Goal: Information Seeking & Learning: Learn about a topic

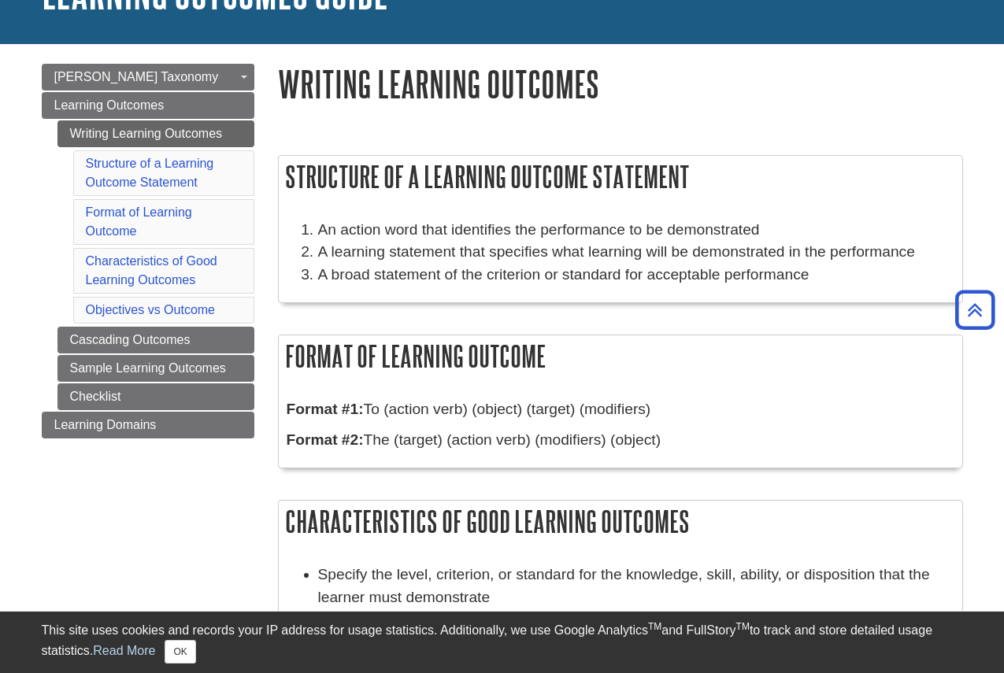
scroll to position [79, 0]
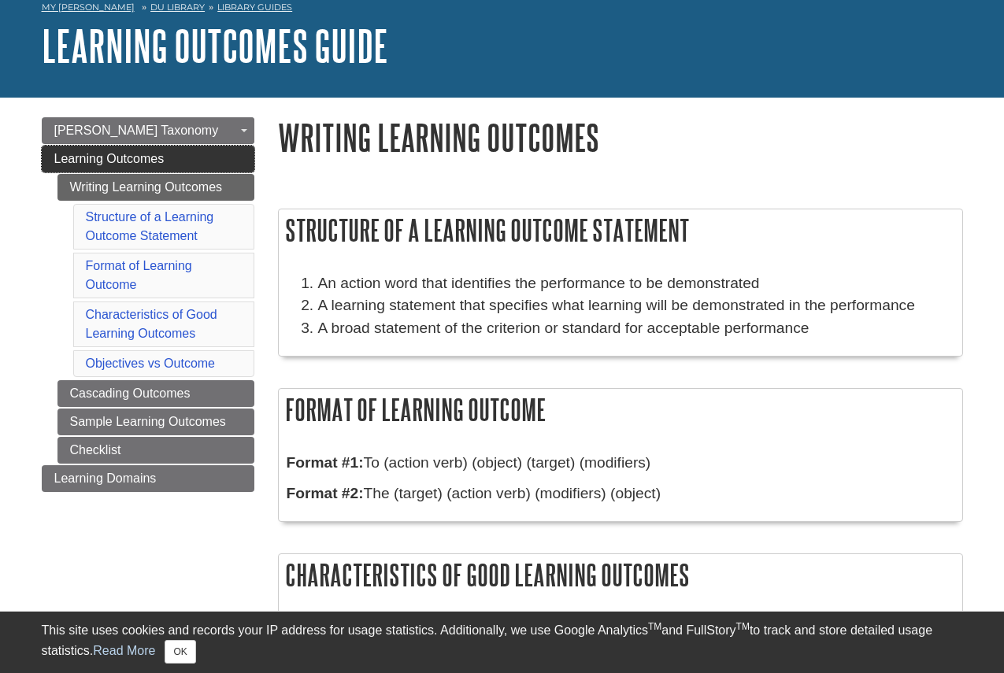
click at [157, 162] on span "Learning Outcomes" at bounding box center [109, 158] width 110 height 13
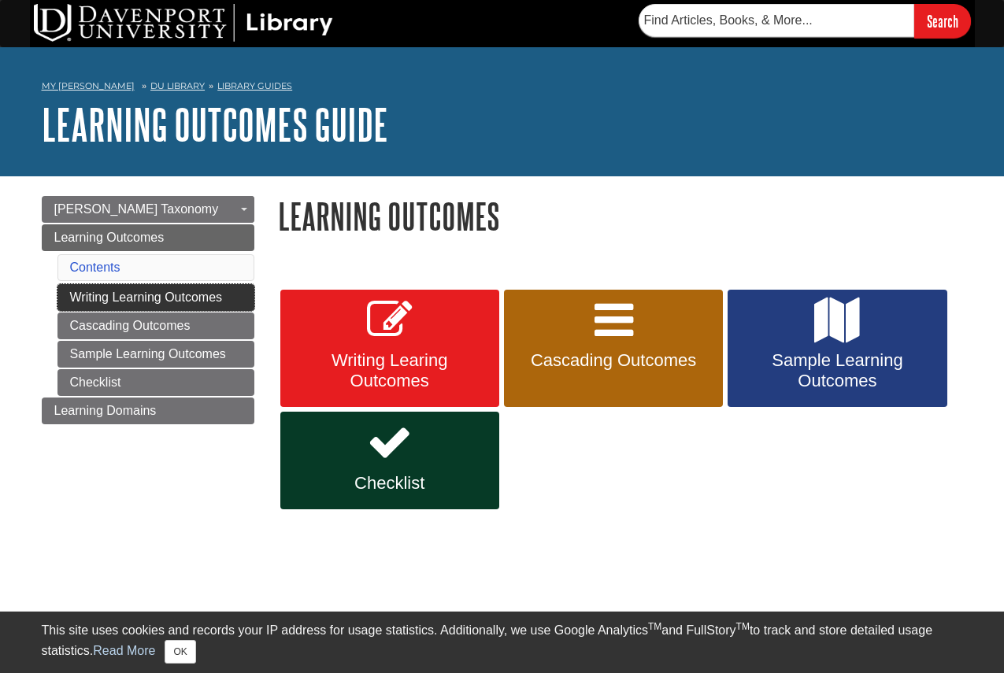
click at [156, 287] on link "Writing Learning Outcomes" at bounding box center [155, 297] width 197 height 27
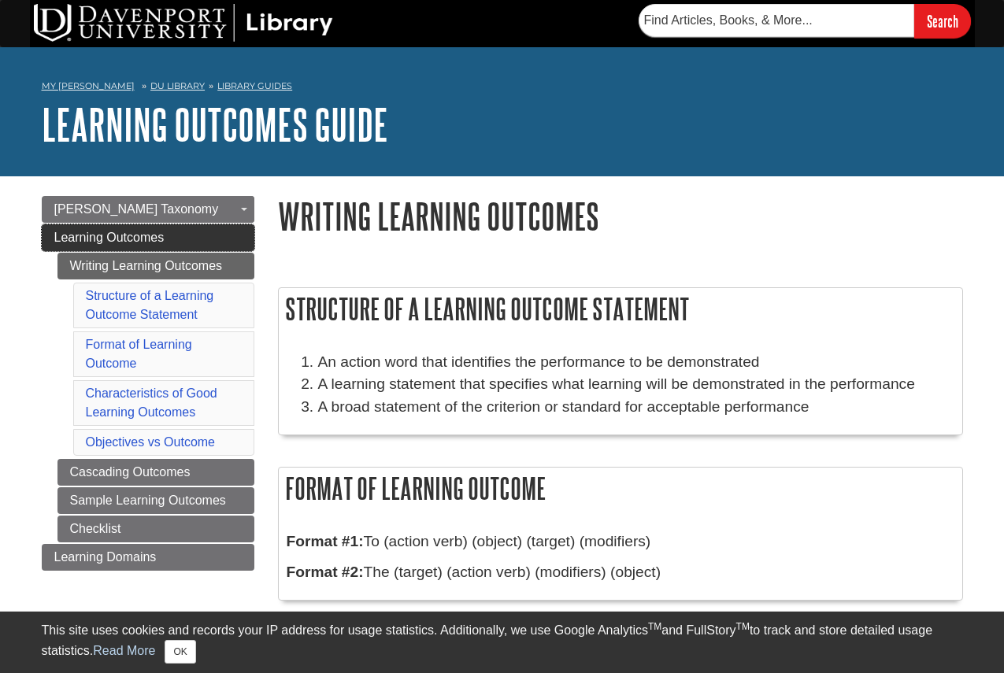
click at [140, 232] on span "Learning Outcomes" at bounding box center [109, 237] width 110 height 13
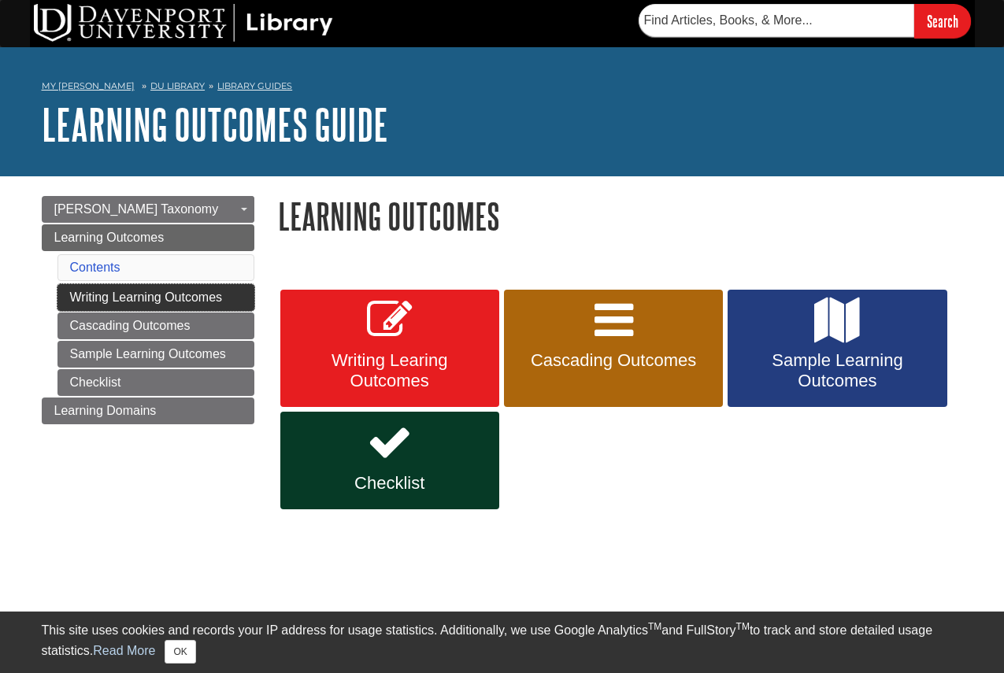
click at [148, 291] on link "Writing Learning Outcomes" at bounding box center [155, 297] width 197 height 27
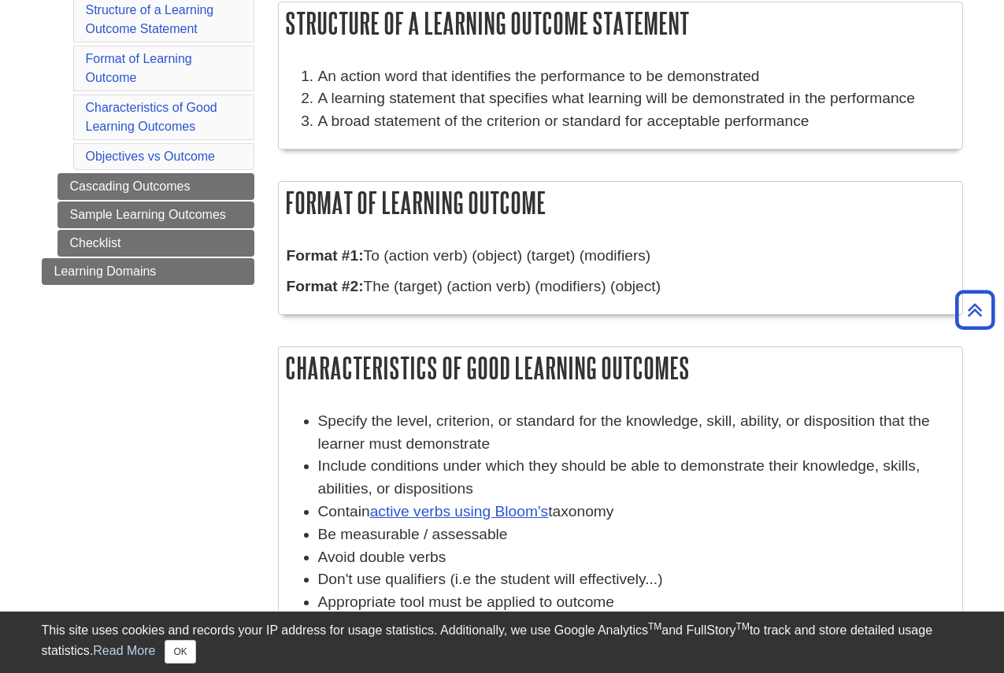
scroll to position [157, 0]
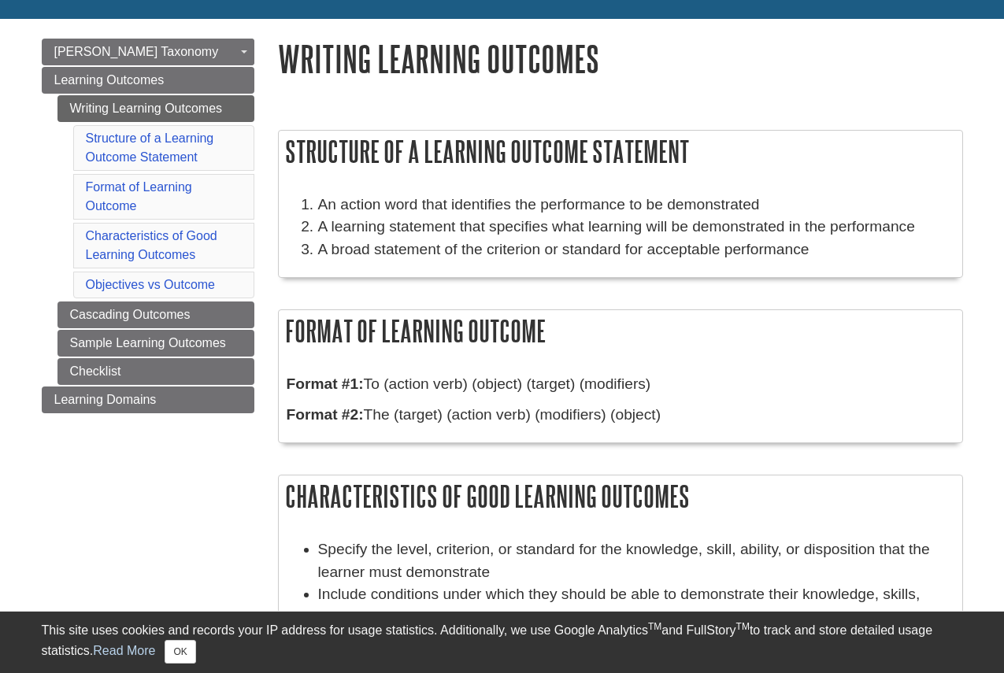
click at [154, 149] on li "Structure of a Learning Outcome Statement" at bounding box center [163, 148] width 181 height 46
click at [171, 138] on link "Structure of a Learning Outcome Statement" at bounding box center [150, 147] width 128 height 32
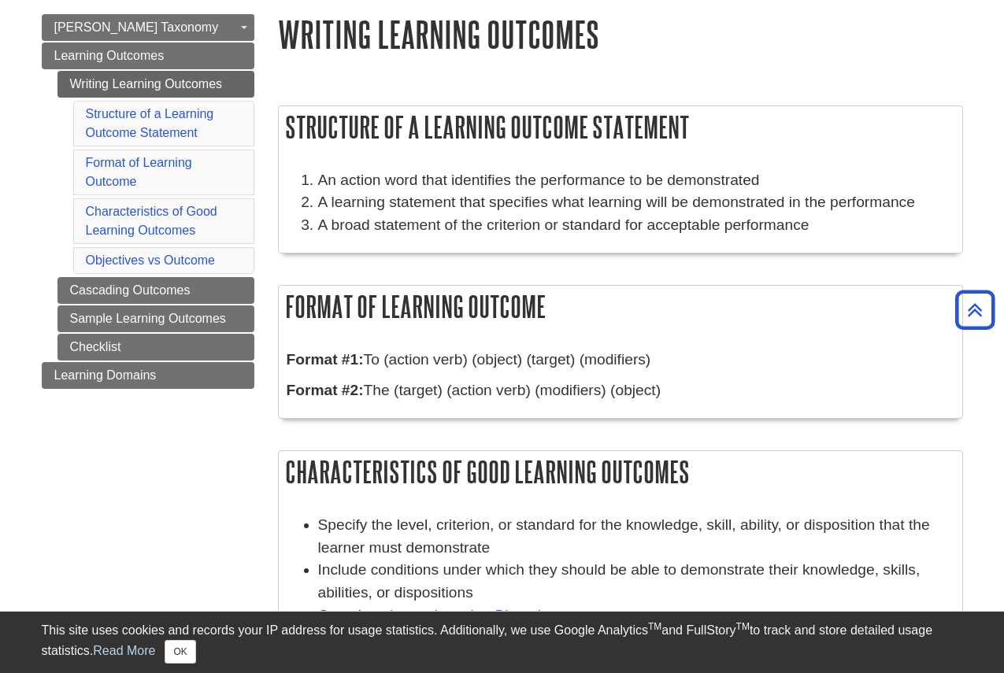
scroll to position [51, 0]
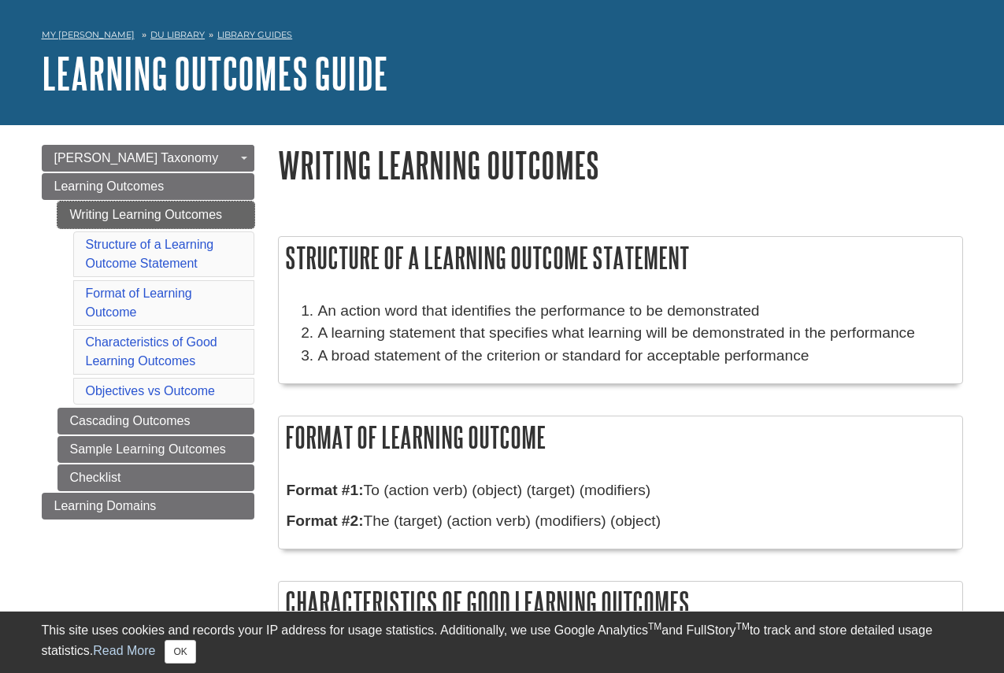
click at [152, 210] on link "Writing Learning Outcomes" at bounding box center [155, 215] width 197 height 27
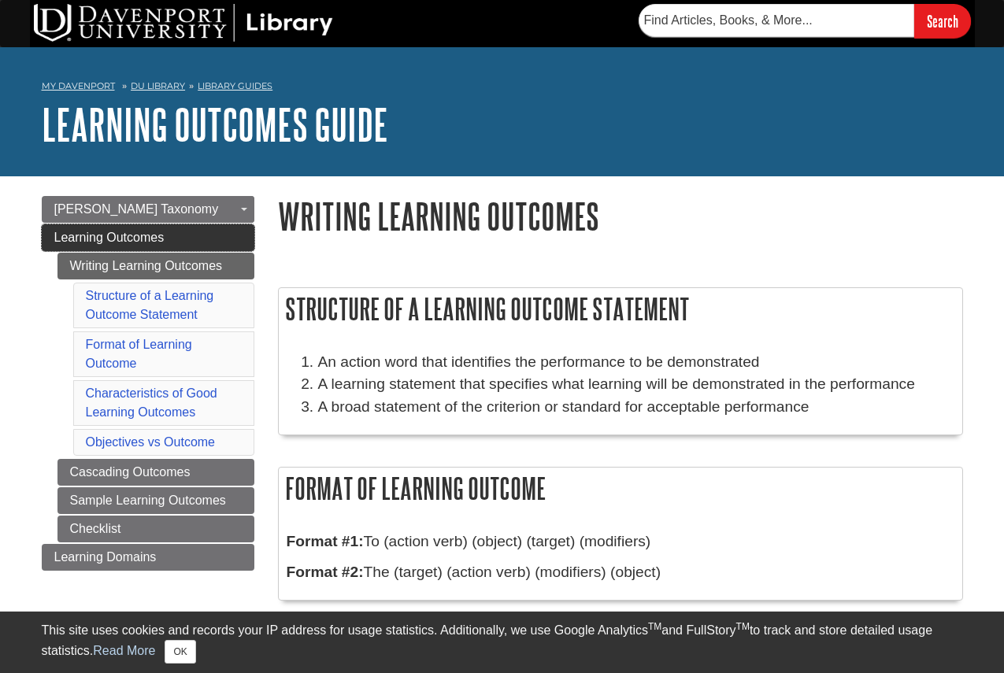
click at [132, 231] on span "Learning Outcomes" at bounding box center [109, 237] width 110 height 13
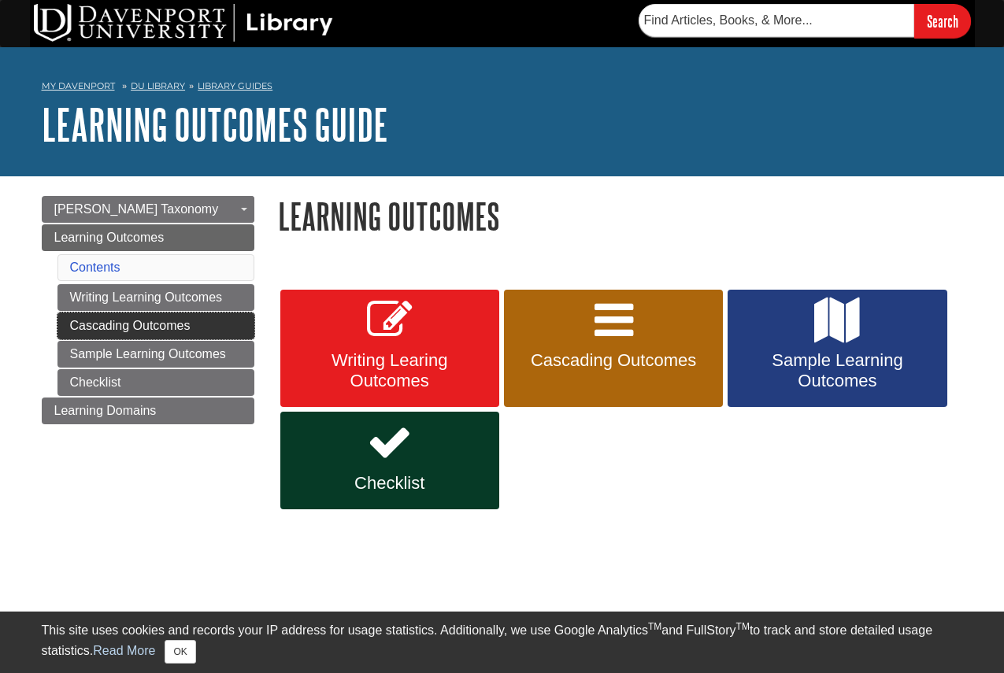
click at [105, 317] on link "Cascading Outcomes" at bounding box center [155, 326] width 197 height 27
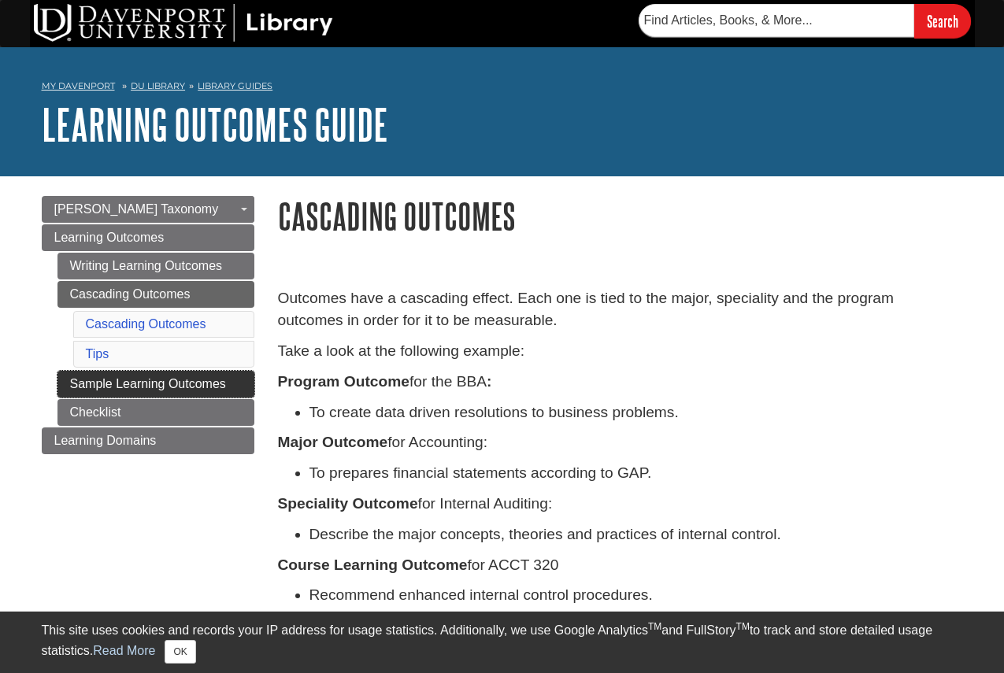
click at [118, 381] on link "Sample Learning Outcomes" at bounding box center [155, 384] width 197 height 27
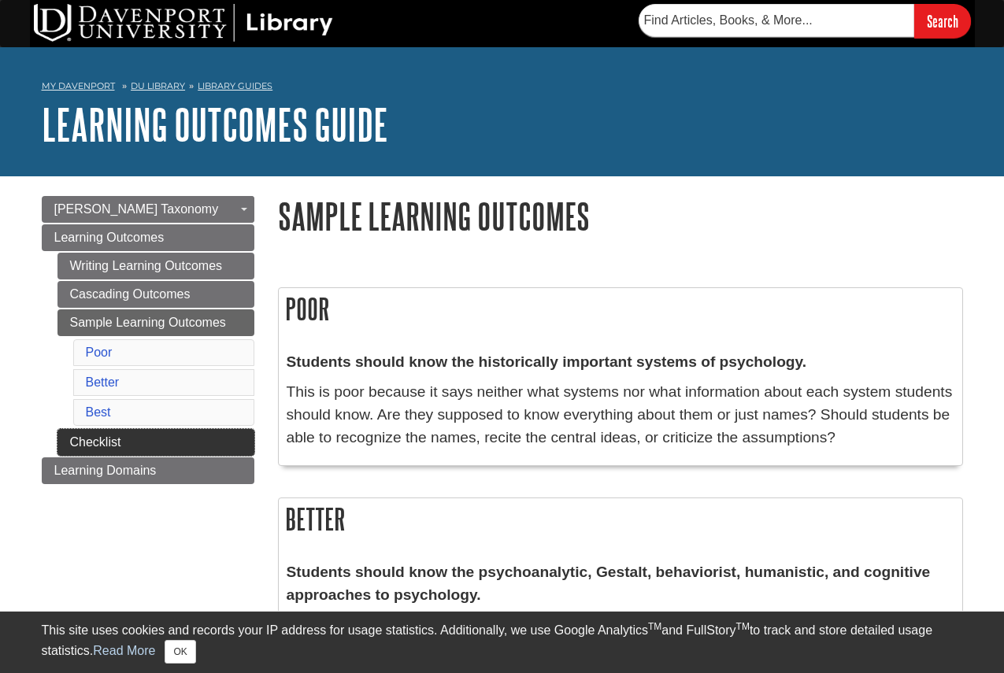
click at [140, 435] on link "Checklist" at bounding box center [155, 442] width 197 height 27
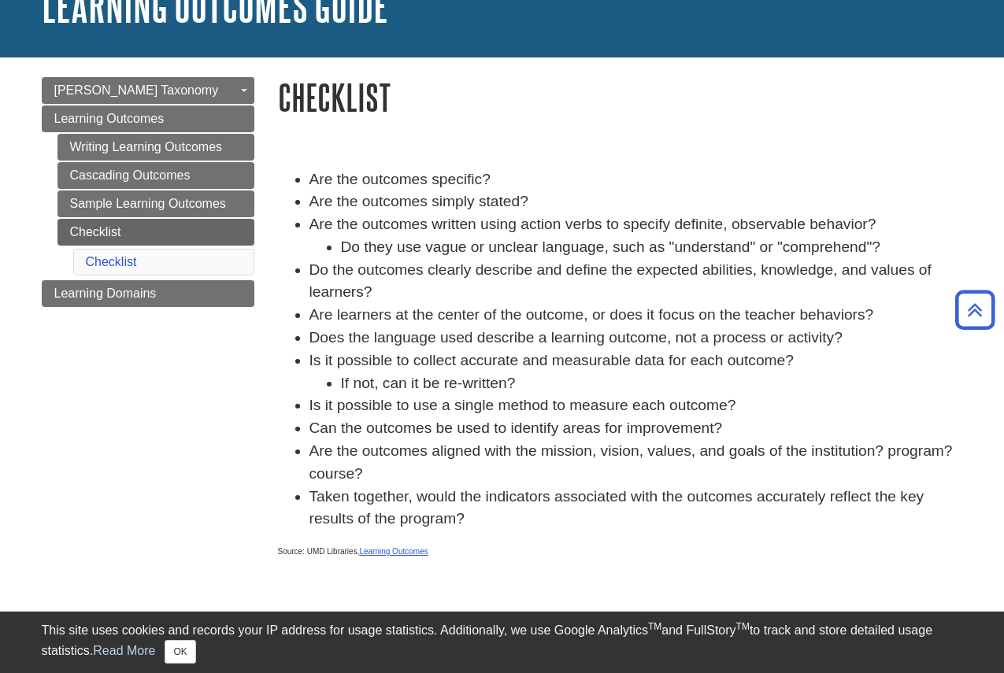
scroll to position [79, 0]
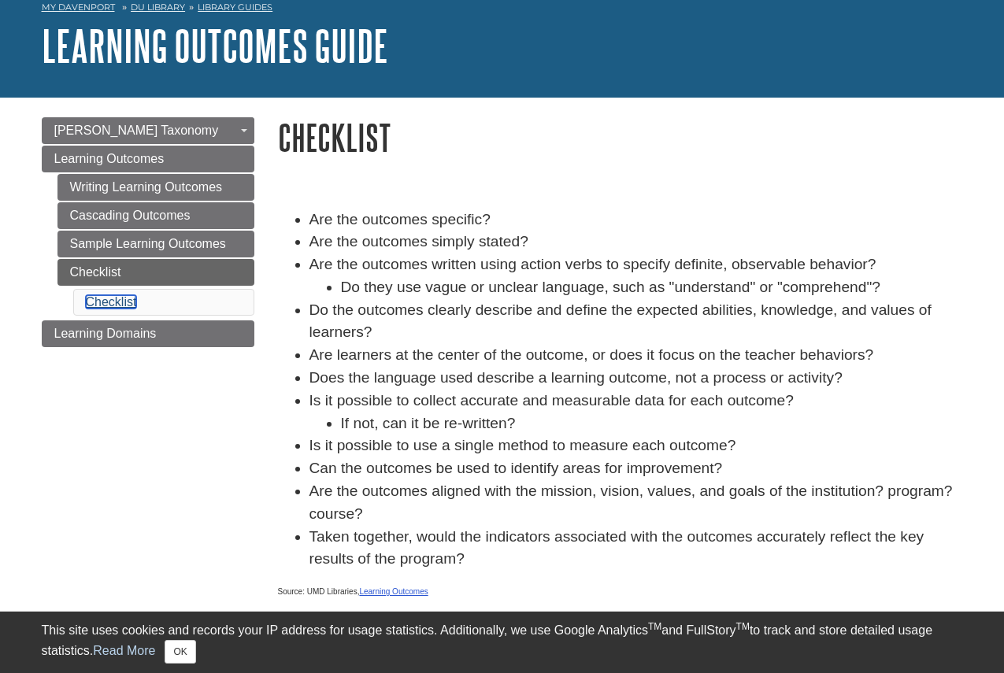
click at [118, 296] on link "Checklist" at bounding box center [111, 301] width 51 height 13
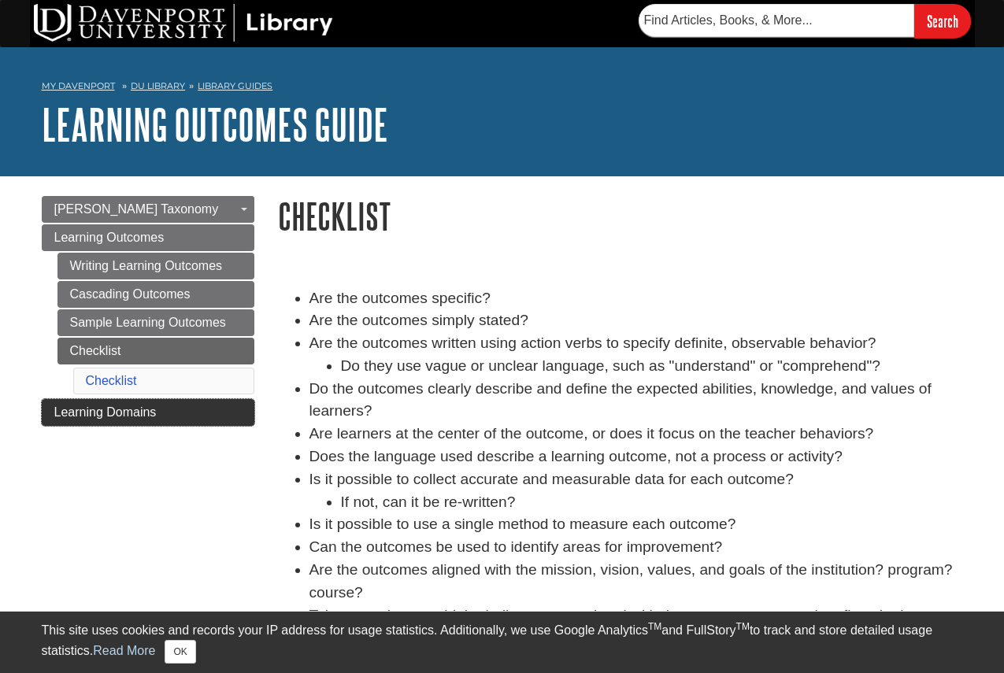
click at [131, 409] on span "Learning Domains" at bounding box center [105, 411] width 102 height 13
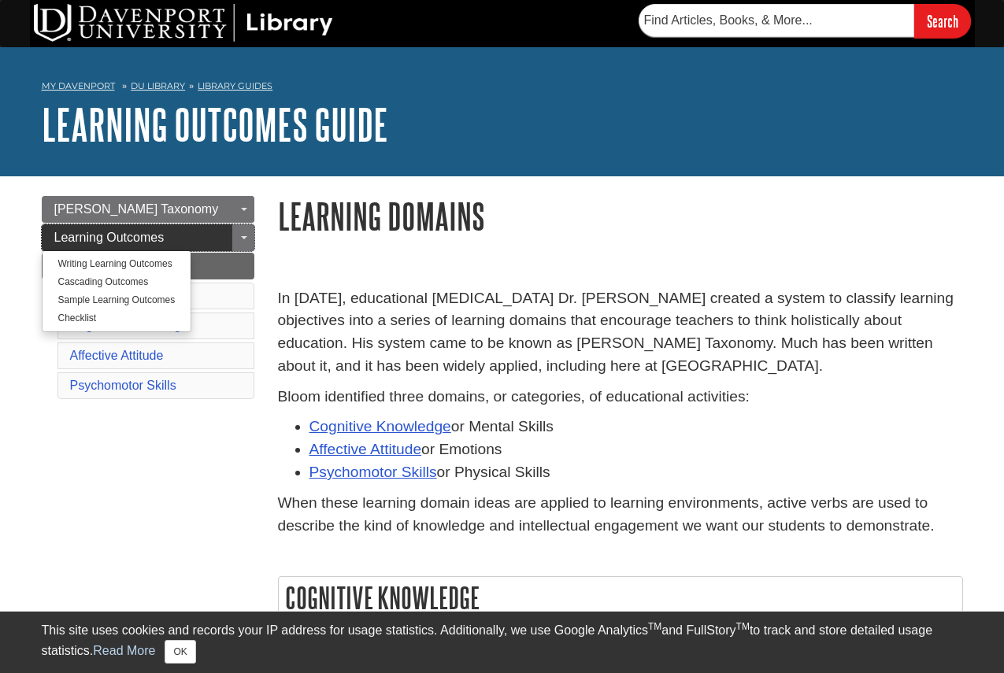
click at [100, 235] on span "Learning Outcomes" at bounding box center [109, 237] width 110 height 13
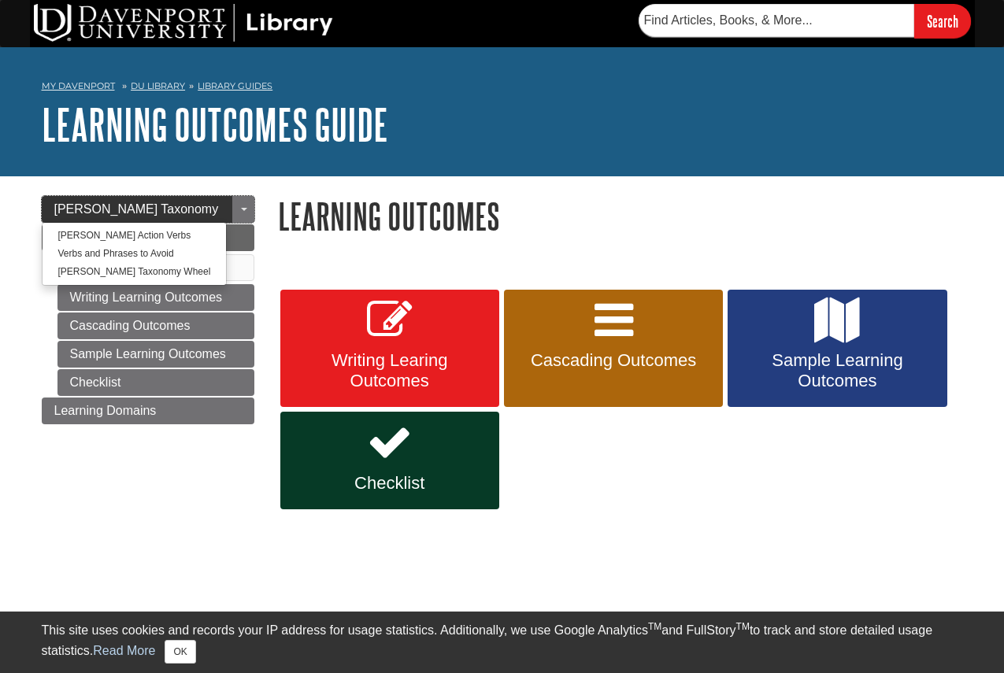
click at [138, 204] on span "[PERSON_NAME] Taxonomy" at bounding box center [136, 208] width 165 height 13
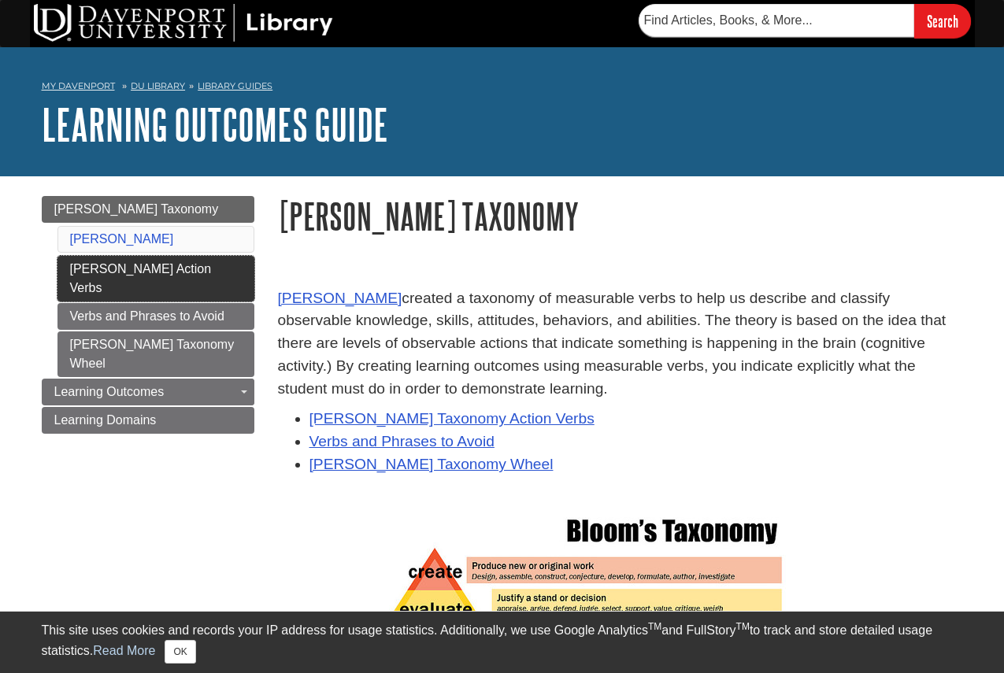
click at [152, 271] on link "[PERSON_NAME] Action Verbs" at bounding box center [155, 279] width 197 height 46
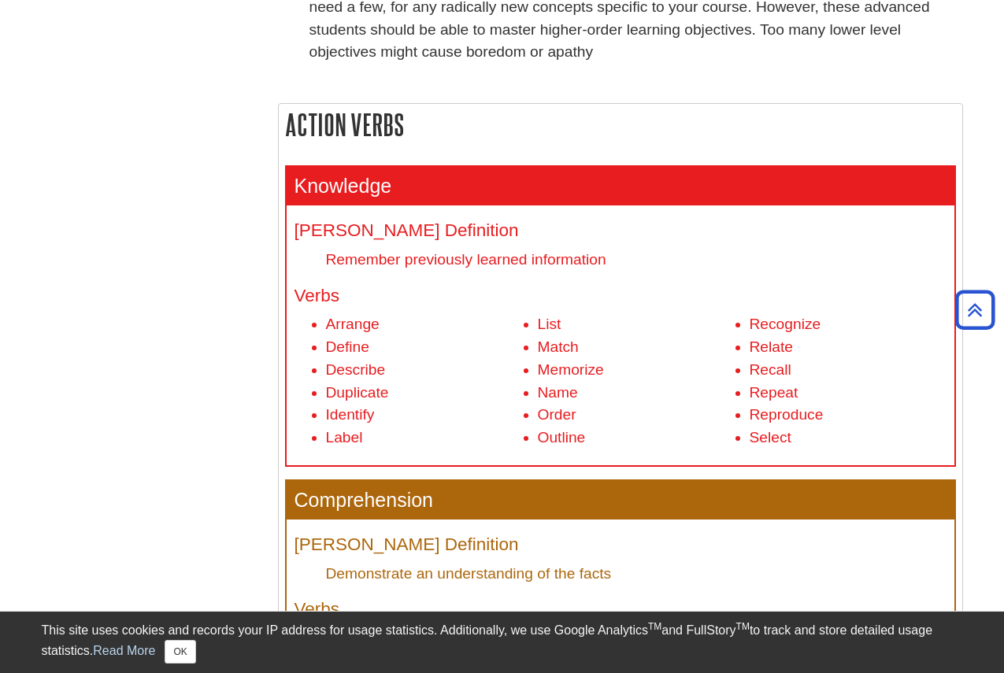
scroll to position [551, 0]
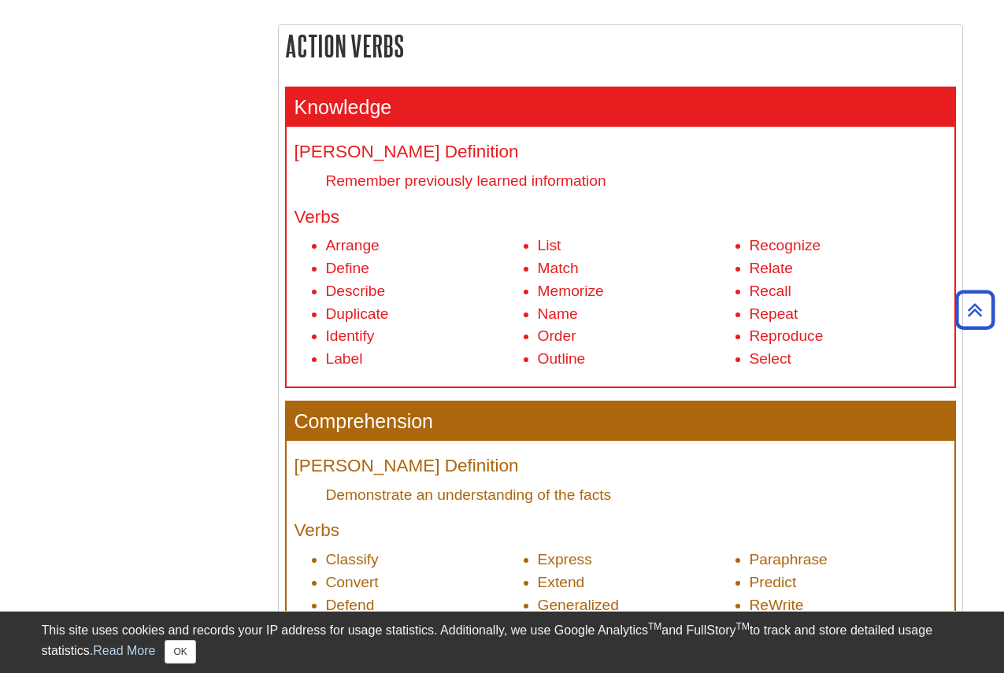
click at [544, 41] on h2 "Action Verbs" at bounding box center [620, 46] width 683 height 42
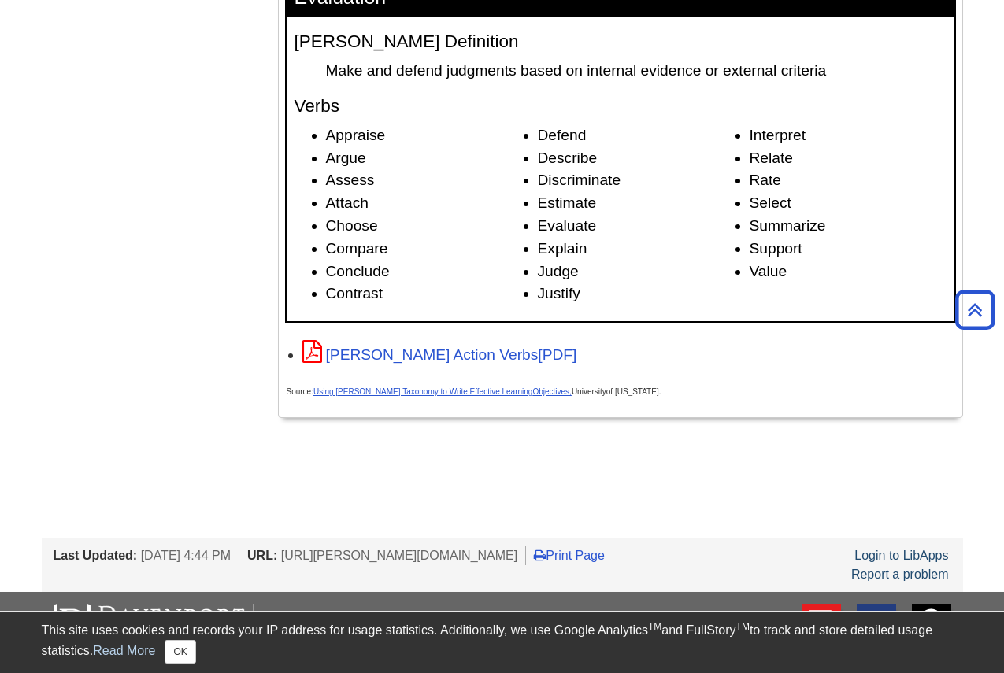
scroll to position [2519, 0]
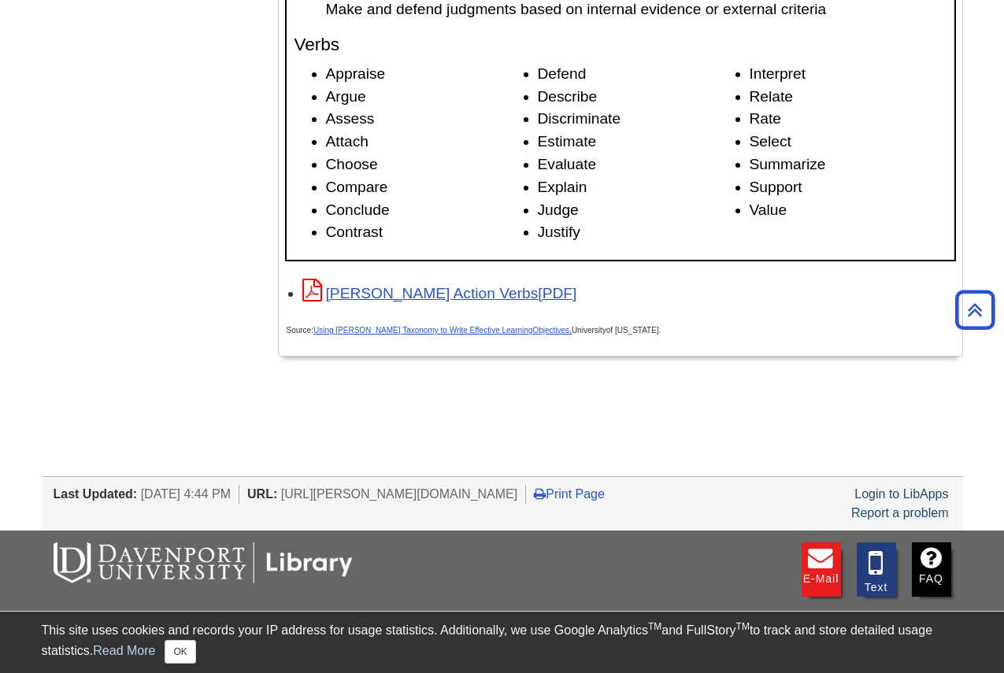
drag, startPoint x: 287, startPoint y: 39, endPoint x: 787, endPoint y: 270, distance: 550.6
click at [446, 292] on link "[PERSON_NAME] Action Verbs" at bounding box center [439, 293] width 275 height 17
click at [406, 291] on link "[PERSON_NAME] Action Verbs" at bounding box center [439, 293] width 275 height 17
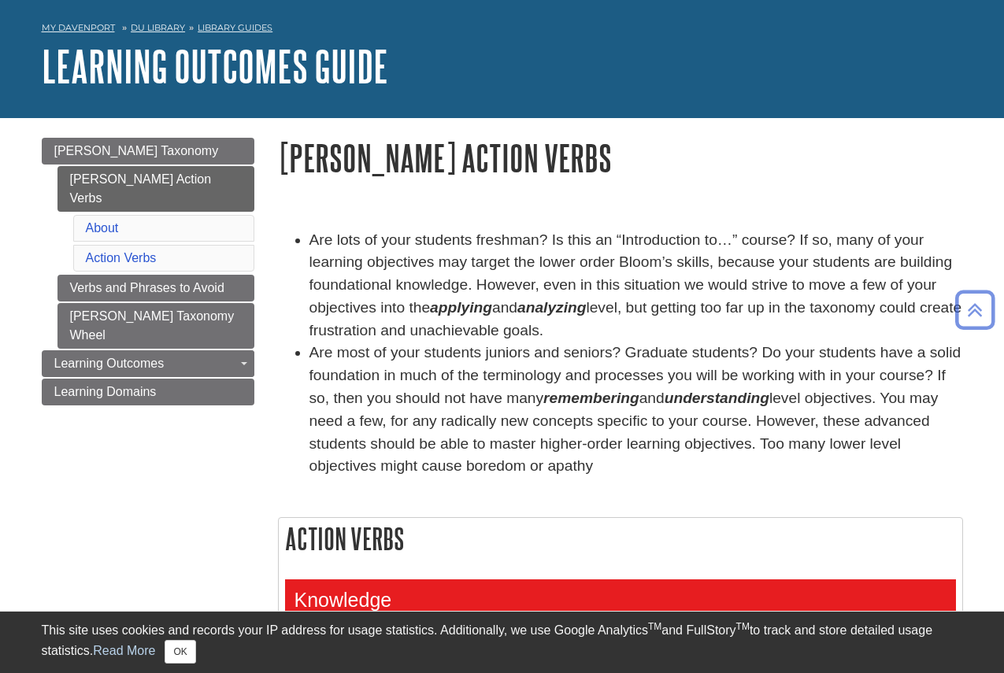
scroll to position [0, 0]
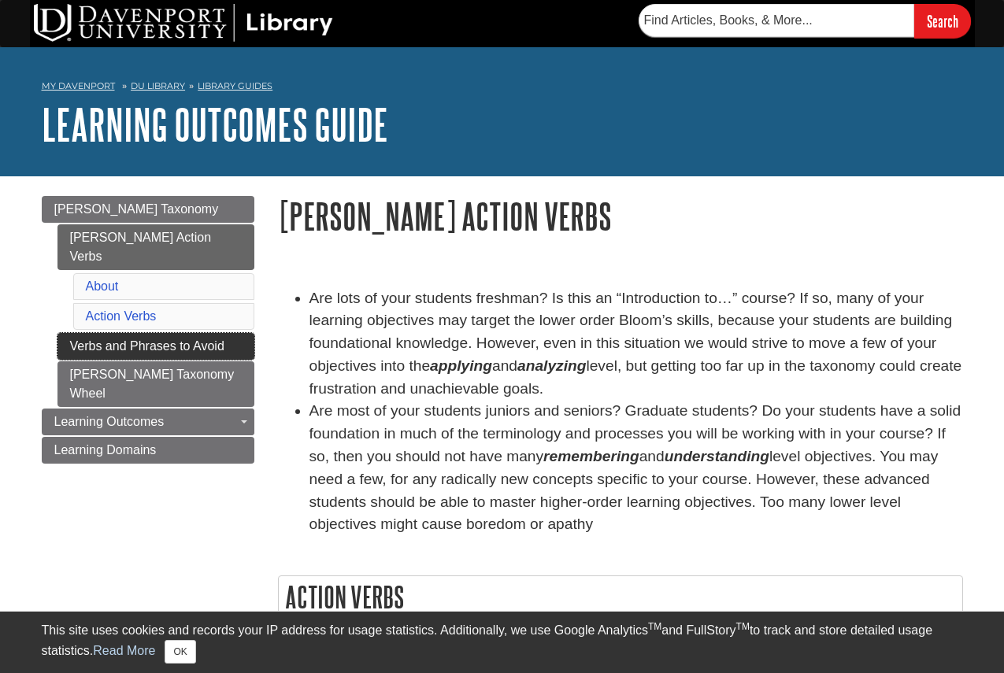
click at [148, 333] on link "Verbs and Phrases to Avoid" at bounding box center [155, 346] width 197 height 27
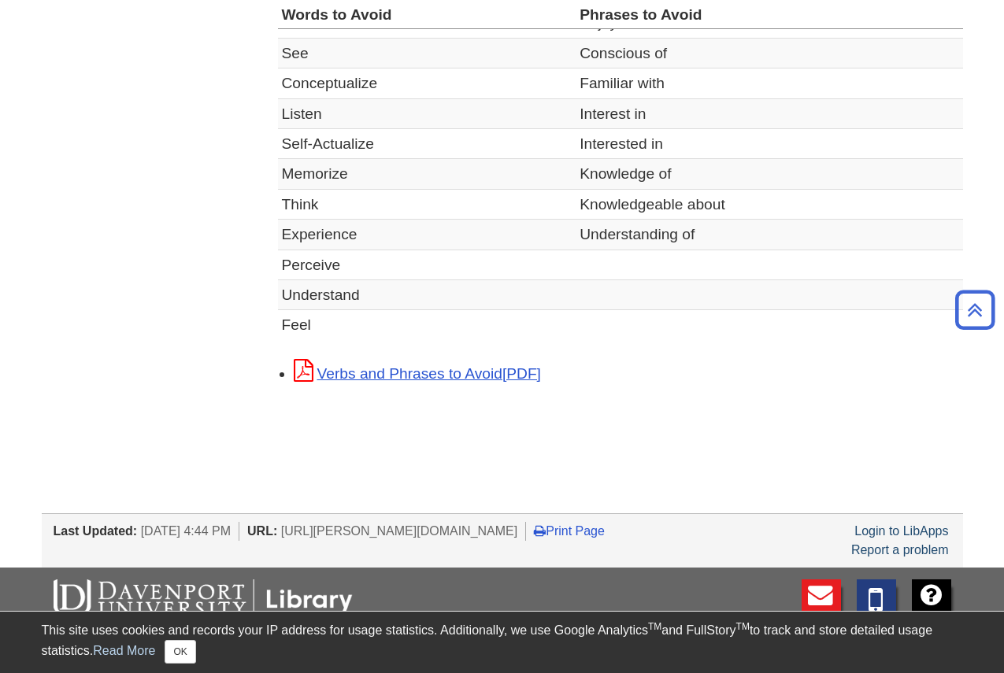
scroll to position [630, 0]
click at [431, 374] on link "Verbs and Phrases to Avoid" at bounding box center [417, 373] width 247 height 17
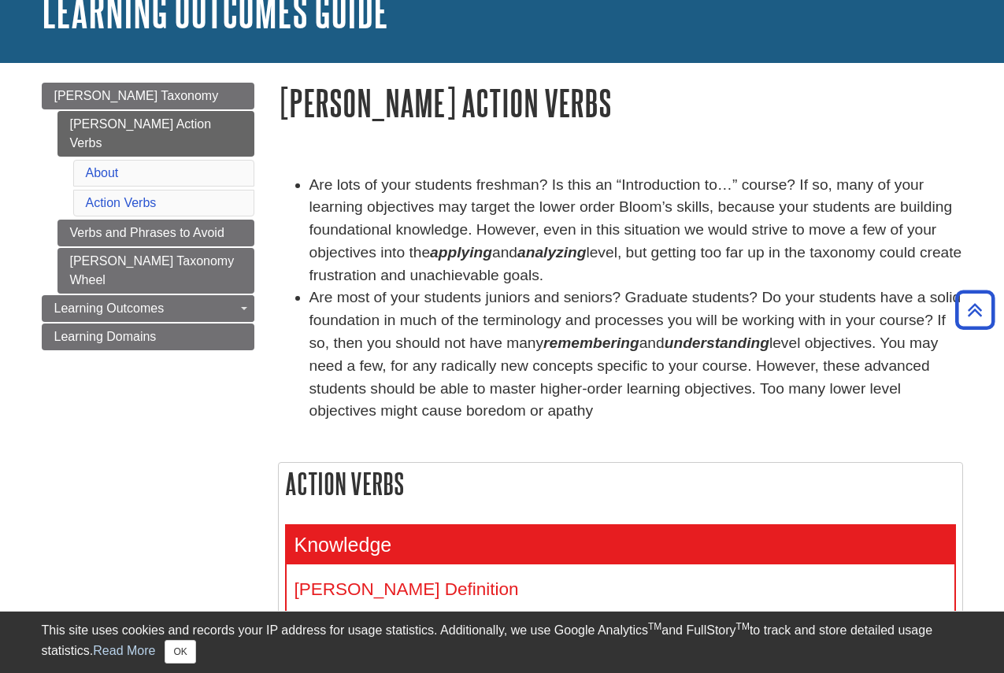
scroll to position [79, 0]
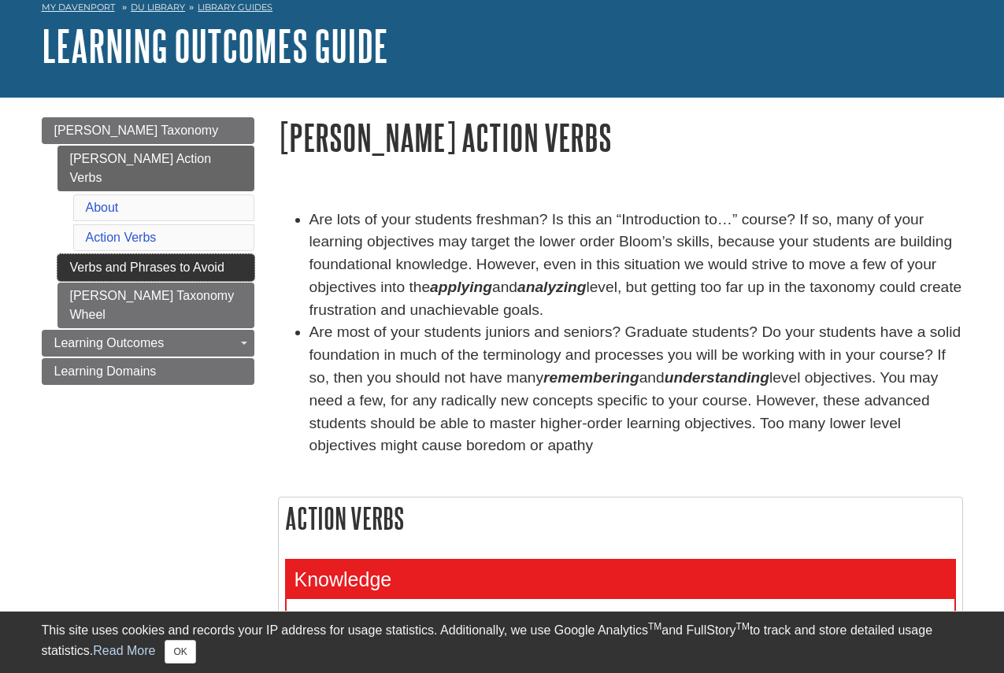
click at [199, 254] on link "Verbs and Phrases to Avoid" at bounding box center [155, 267] width 197 height 27
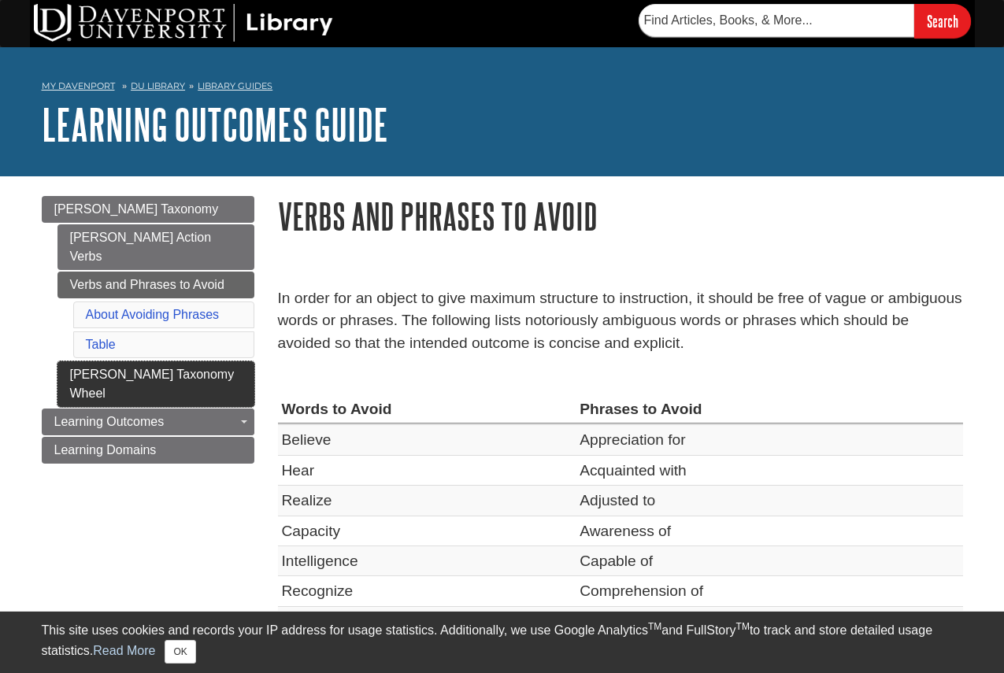
click at [146, 361] on link "[PERSON_NAME] Taxonomy Wheel" at bounding box center [155, 384] width 197 height 46
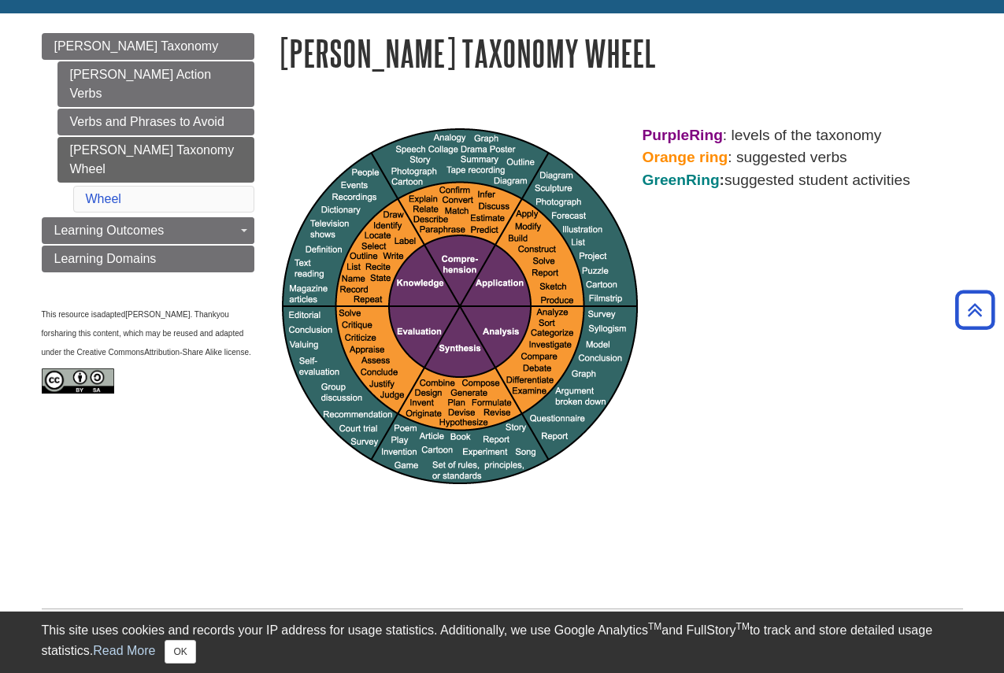
scroll to position [157, 0]
